Goal: Check status: Check status

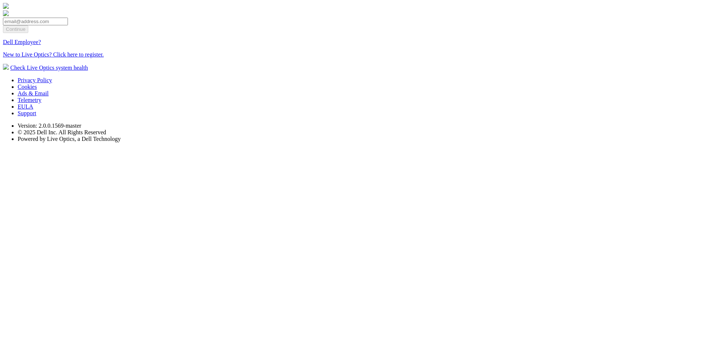
click at [41, 45] on link "Dell Employee?" at bounding box center [22, 42] width 38 height 6
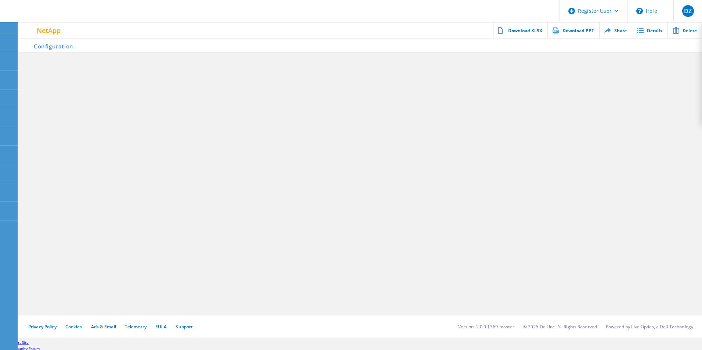
click at [61, 48] on li "Configuration" at bounding box center [48, 45] width 61 height 15
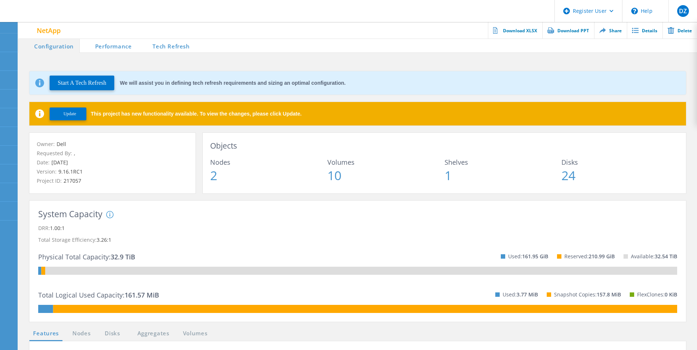
click at [77, 115] on button "Update" at bounding box center [68, 114] width 37 height 13
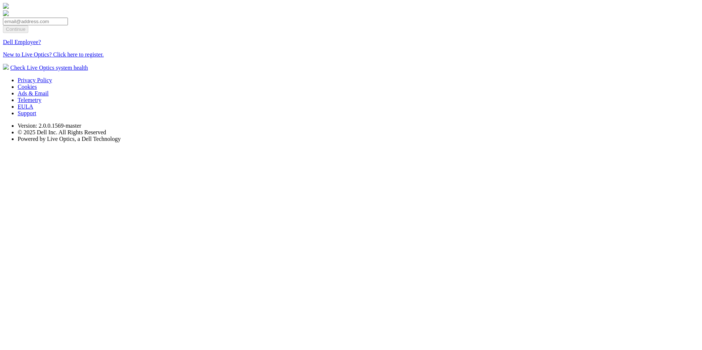
click at [41, 45] on link "Dell Employee?" at bounding box center [22, 42] width 38 height 6
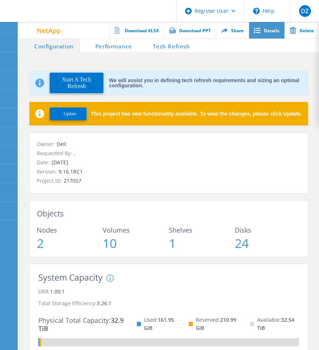
click at [274, 28] on link "Details" at bounding box center [266, 30] width 36 height 17
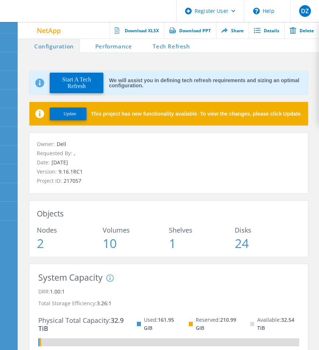
click at [71, 114] on span "Update" at bounding box center [70, 114] width 13 height 6
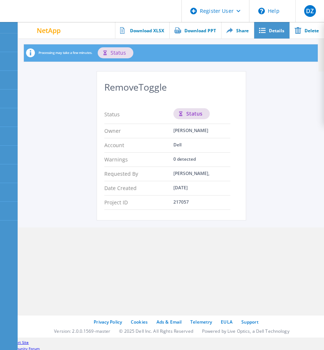
click at [280, 28] on link "Details" at bounding box center [272, 30] width 36 height 17
click at [270, 31] on link "Details" at bounding box center [272, 30] width 36 height 17
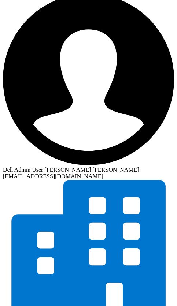
scroll to position [161, 0]
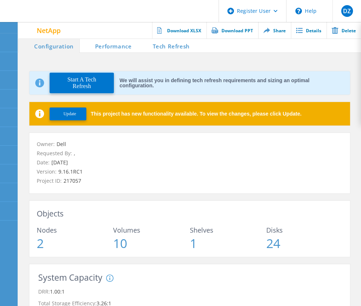
click at [73, 109] on button "Update" at bounding box center [68, 114] width 37 height 13
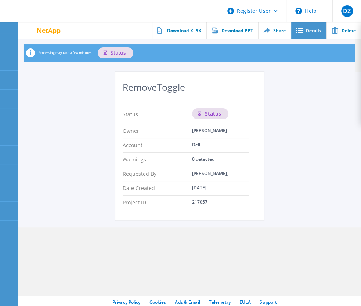
click at [183, 33] on link "Details" at bounding box center [309, 30] width 36 height 17
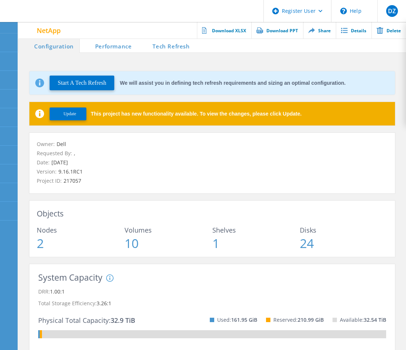
click at [68, 110] on button "Update" at bounding box center [68, 114] width 37 height 13
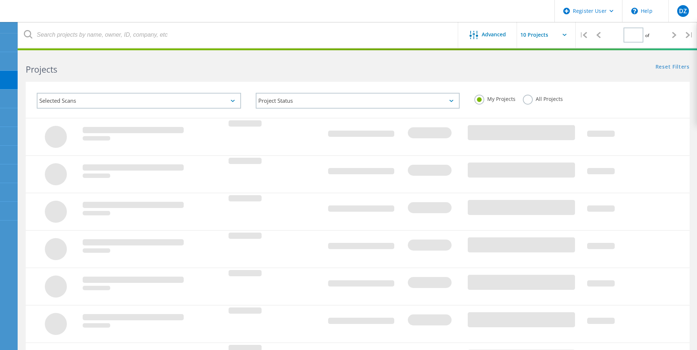
type input "1"
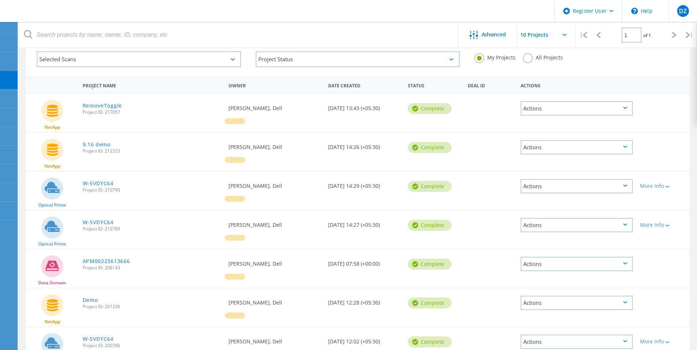
scroll to position [86, 0]
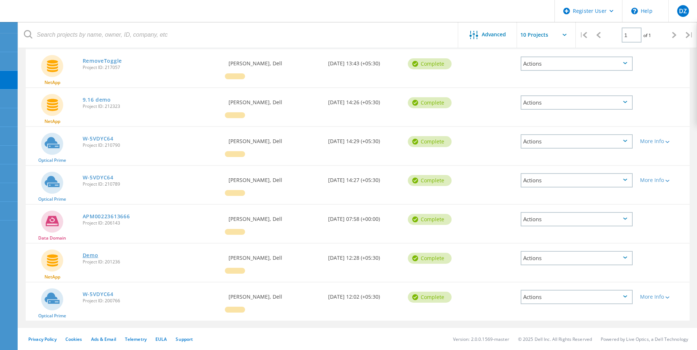
click at [84, 256] on link "Demo" at bounding box center [91, 255] width 16 height 5
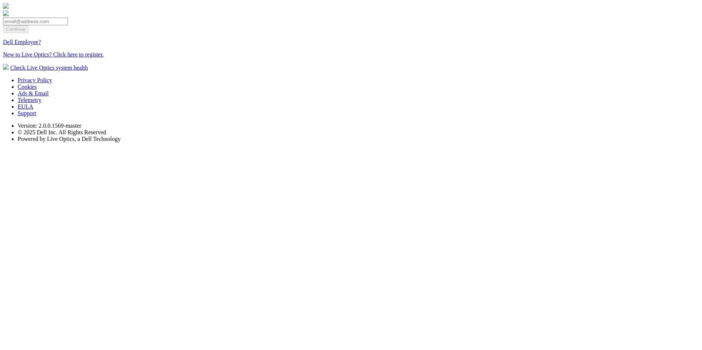
click at [41, 45] on link "Dell Employee?" at bounding box center [22, 42] width 38 height 6
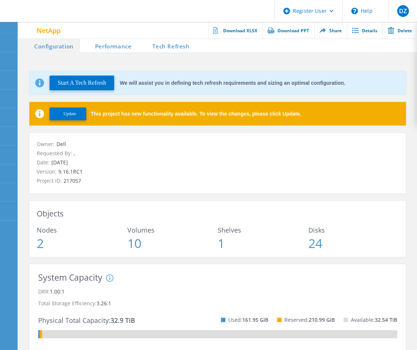
click at [64, 114] on span "Update" at bounding box center [70, 114] width 13 height 6
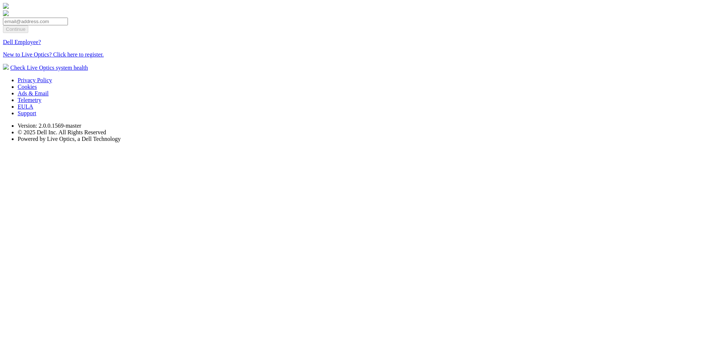
click at [41, 45] on link "Dell Employee?" at bounding box center [22, 42] width 38 height 6
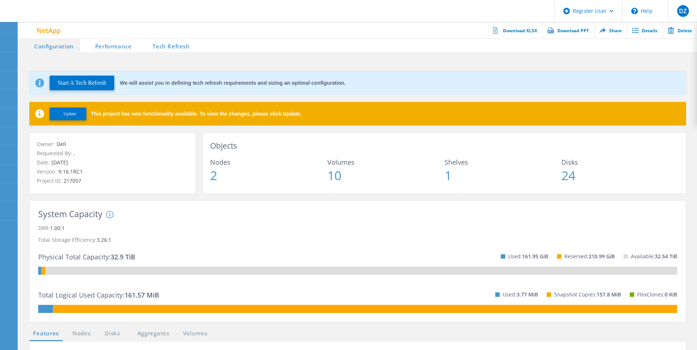
click at [64, 116] on span "Update" at bounding box center [70, 114] width 13 height 6
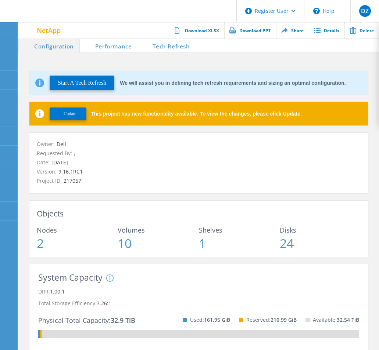
click at [63, 118] on button "Update" at bounding box center [68, 114] width 37 height 13
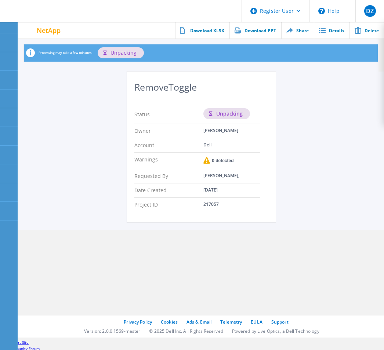
click at [337, 143] on div "RemoveToggle Status Unpacking Owner Dhruvi Zala Account Dell Warnings 0 detecte…" at bounding box center [201, 151] width 366 height 158
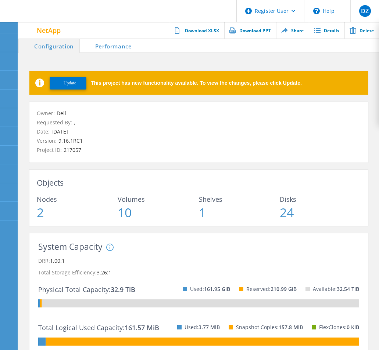
click at [73, 81] on span "Update" at bounding box center [70, 83] width 13 height 6
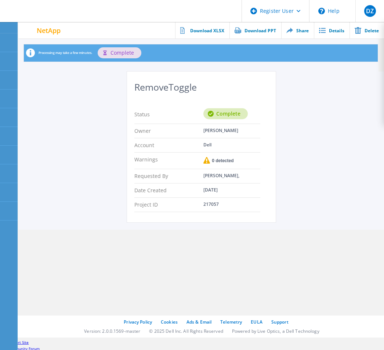
drag, startPoint x: 110, startPoint y: 61, endPoint x: 270, endPoint y: 113, distance: 168.0
click at [109, 64] on div "Processing may take a few minutes. This project may take a few minutes to fully…" at bounding box center [198, 55] width 360 height 33
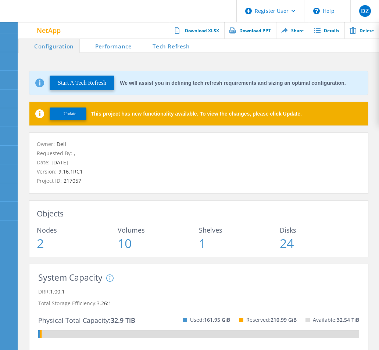
click at [73, 116] on span "Update" at bounding box center [70, 114] width 13 height 6
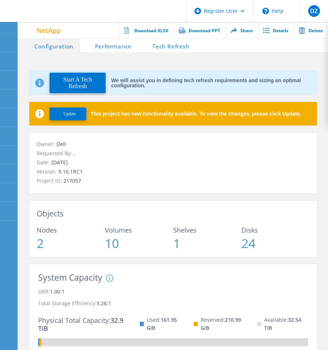
click at [73, 115] on span "Update" at bounding box center [70, 114] width 13 height 6
click at [65, 111] on span "Update" at bounding box center [70, 114] width 13 height 6
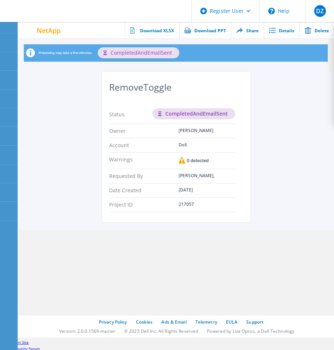
click at [203, 112] on div "CompletedAndEmailSent" at bounding box center [193, 113] width 83 height 11
copy div "CompletedAndEmailSent"
click at [318, 161] on div "RemoveToggle Status CompletedAndEmailSent Owner Dhruvi Zala Account Dell Warnin…" at bounding box center [176, 151] width 316 height 158
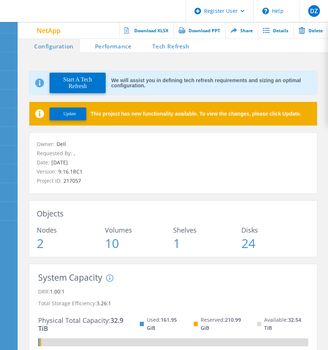
click at [66, 112] on span "Update" at bounding box center [70, 114] width 13 height 6
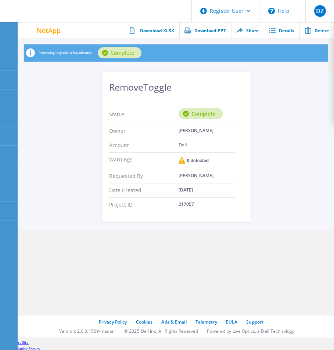
click at [333, 201] on div "RemoveToggle Status Complete Owner Dhruvi Zala Account Dell Warnings 0 detected…" at bounding box center [176, 151] width 316 height 158
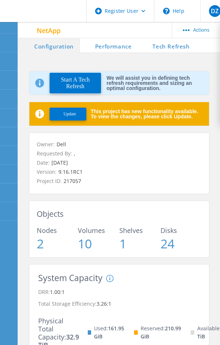
click at [65, 114] on span "Update" at bounding box center [70, 114] width 13 height 6
click at [64, 115] on span "Update" at bounding box center [70, 114] width 13 height 6
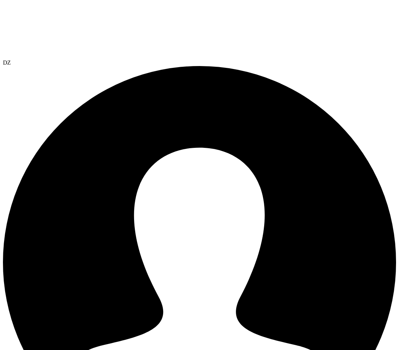
click at [12, 24] on div at bounding box center [199, 31] width 393 height 57
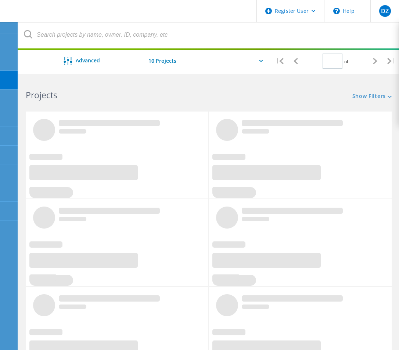
type input "1"
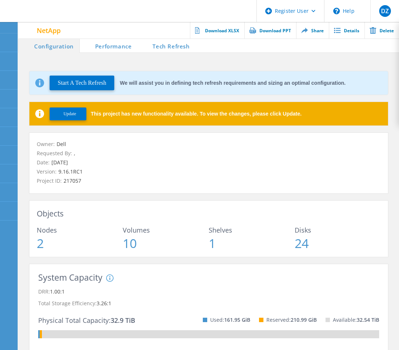
click at [70, 112] on span "Update" at bounding box center [70, 114] width 13 height 6
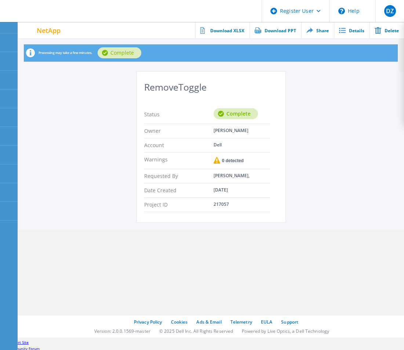
drag, startPoint x: 299, startPoint y: 288, endPoint x: 258, endPoint y: 264, distance: 48.4
click at [258, 264] on section "Processing may take a few minutes. This project may take a few minutes to fully…" at bounding box center [211, 167] width 386 height 257
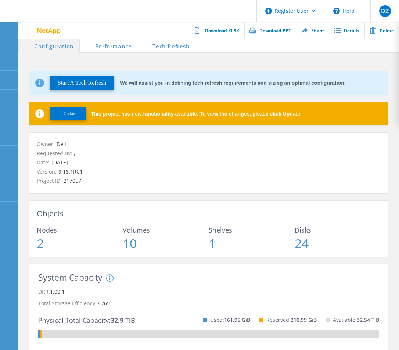
click at [67, 115] on span "Update" at bounding box center [70, 114] width 13 height 6
click at [72, 111] on span "Update" at bounding box center [70, 114] width 13 height 6
